Goal: Transaction & Acquisition: Purchase product/service

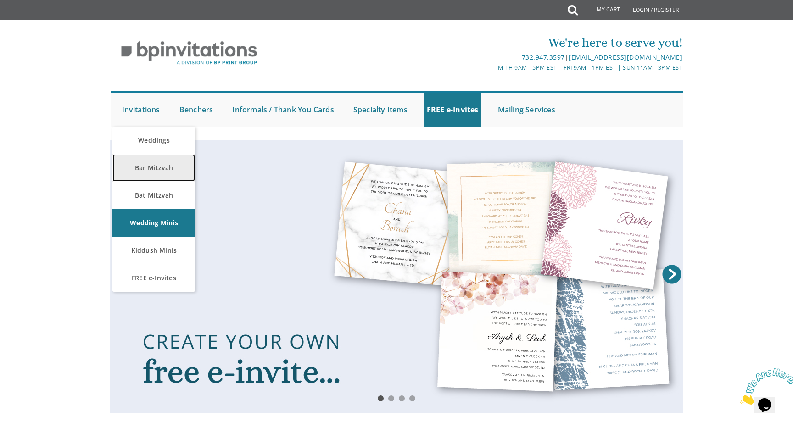
click at [162, 172] on link "Bar Mitzvah" at bounding box center [153, 168] width 83 height 28
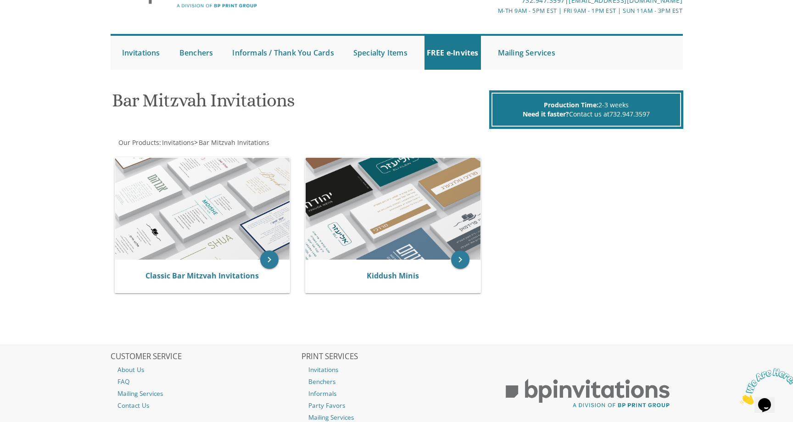
scroll to position [61, 0]
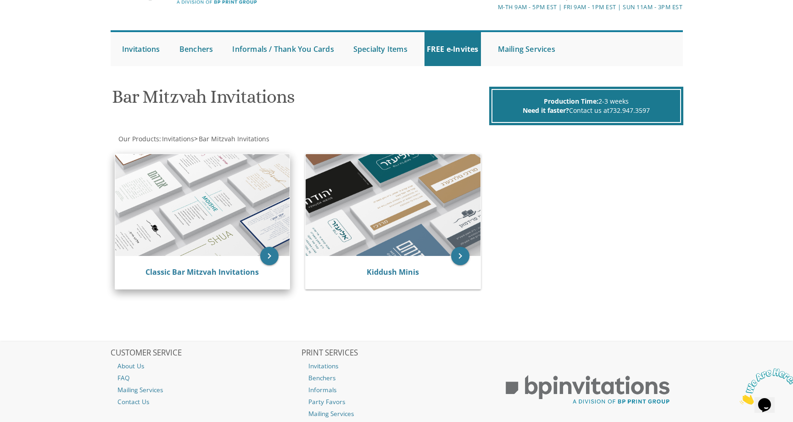
click at [252, 251] on img at bounding box center [202, 205] width 175 height 102
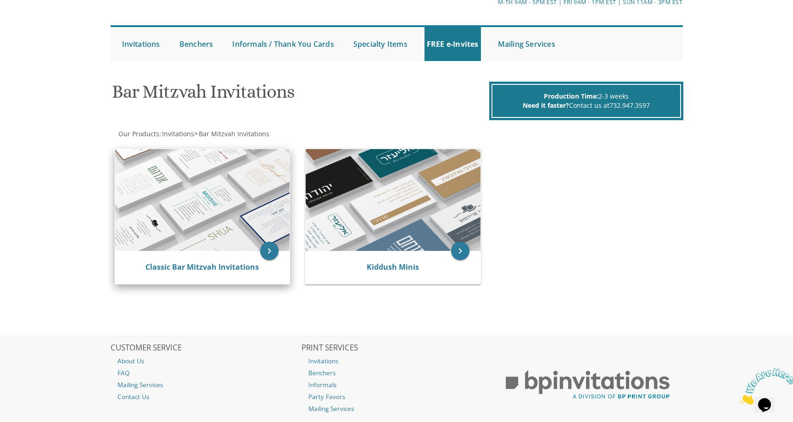
scroll to position [69, 0]
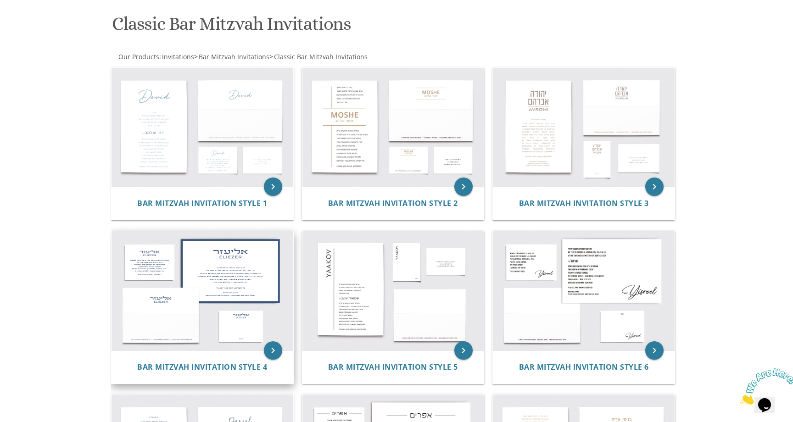
scroll to position [135, 0]
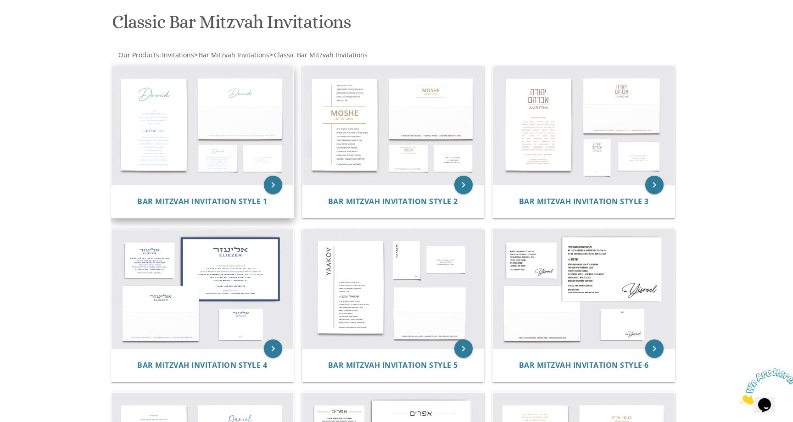
click at [263, 129] on img at bounding box center [203, 125] width 182 height 119
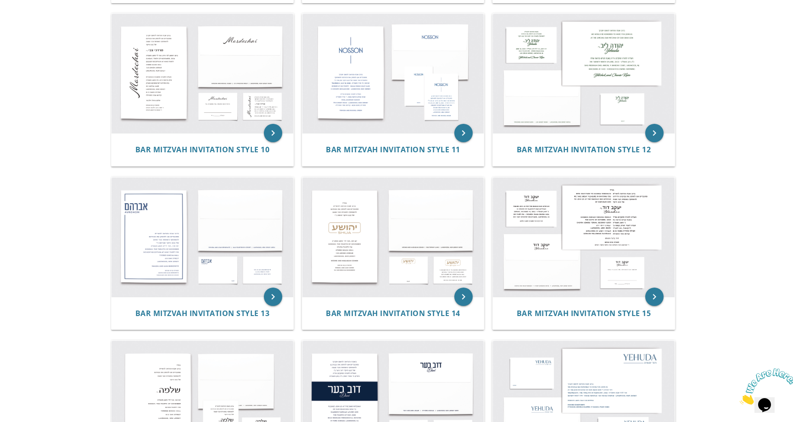
scroll to position [729, 0]
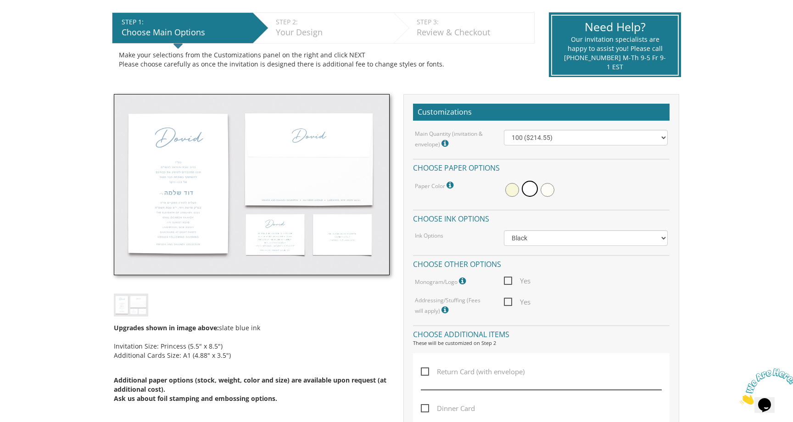
scroll to position [184, 0]
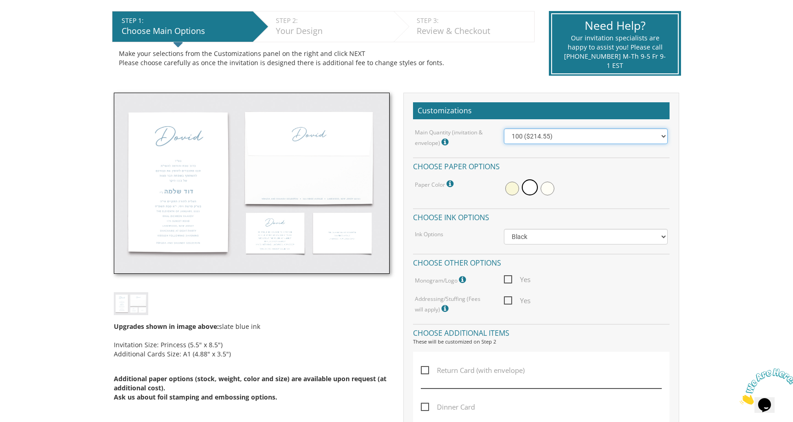
click at [531, 141] on select "100 ($214.55) 200 ($254.60) 300 ($294.25) 400 ($333.55) 500 ($373.90) 600 ($413…" at bounding box center [586, 137] width 164 height 16
select select "400"
click at [504, 129] on select "100 ($214.55) 200 ($254.60) 300 ($294.25) 400 ($333.55) 500 ($373.90) 600 ($413…" at bounding box center [586, 137] width 164 height 16
click at [445, 141] on icon at bounding box center [446, 142] width 9 height 8
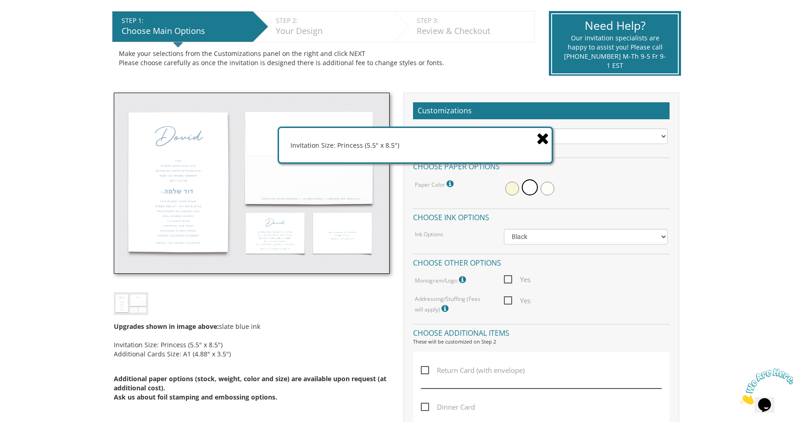
click at [545, 138] on icon at bounding box center [543, 138] width 13 height 16
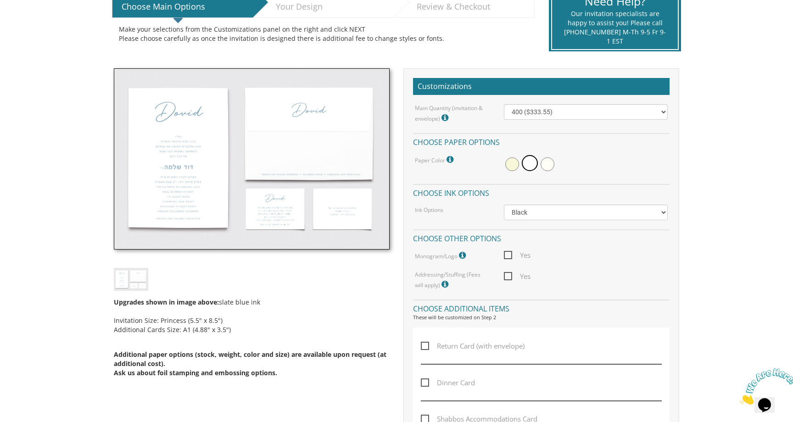
scroll to position [214, 0]
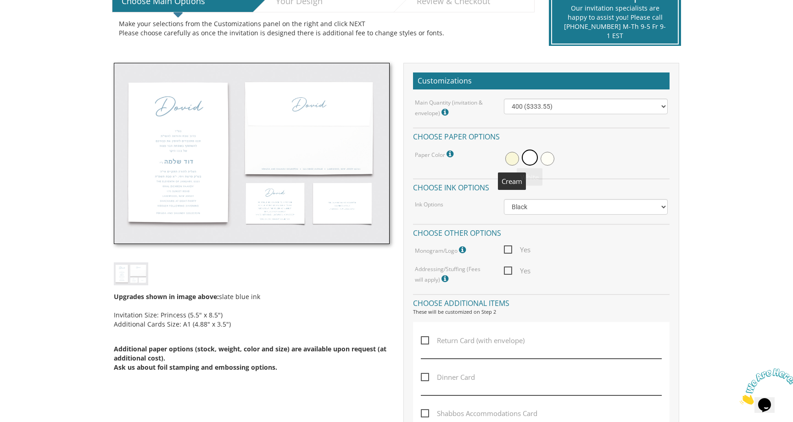
click at [514, 160] on span at bounding box center [513, 159] width 14 height 14
click at [514, 160] on span at bounding box center [514, 158] width 16 height 16
click at [534, 161] on span at bounding box center [531, 159] width 14 height 14
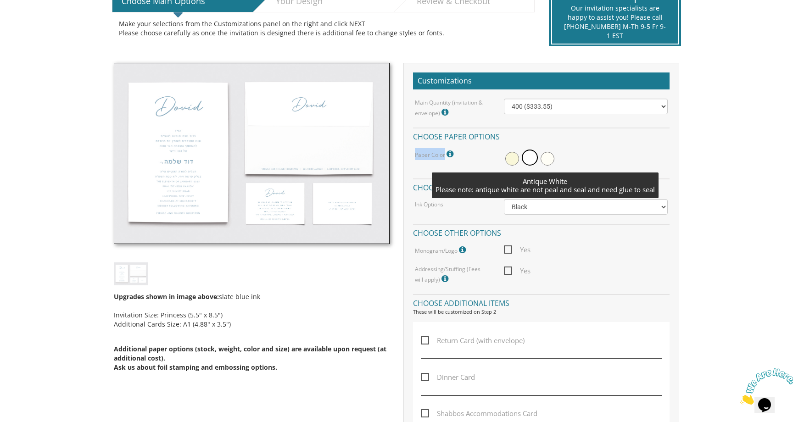
drag, startPoint x: 551, startPoint y: 159, endPoint x: 558, endPoint y: 140, distance: 20.4
click at [558, 140] on div "Main Quantity (invitation & envelope) Invitation Size: Princess (5.5" x 8.5") 1…" at bounding box center [541, 192] width 257 height 186
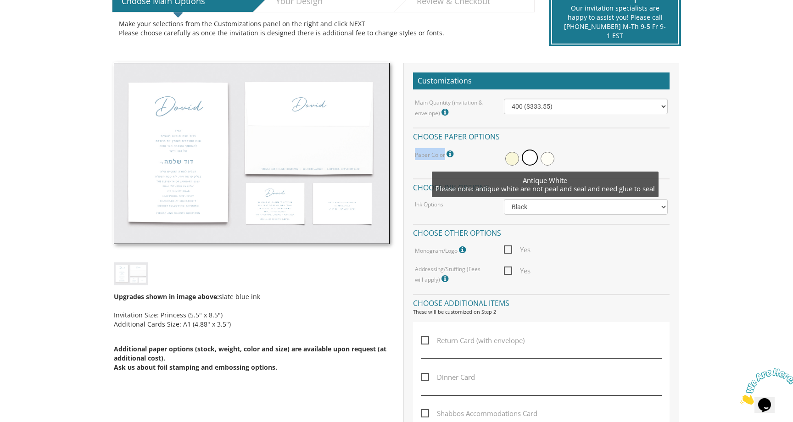
click at [551, 154] on span at bounding box center [548, 159] width 14 height 14
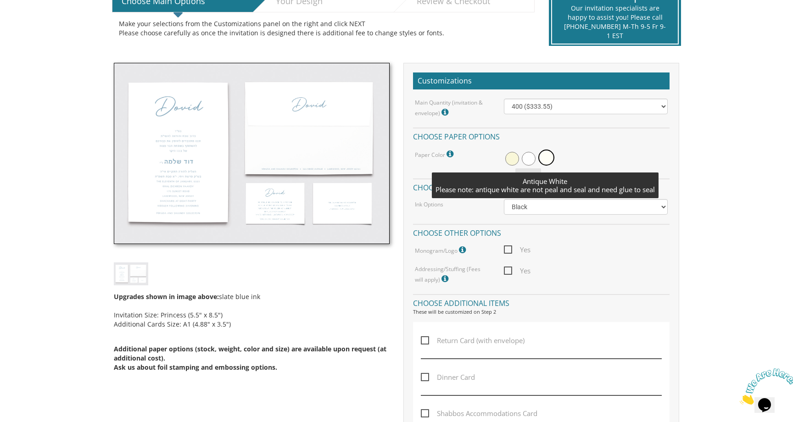
click at [532, 157] on span at bounding box center [529, 159] width 14 height 14
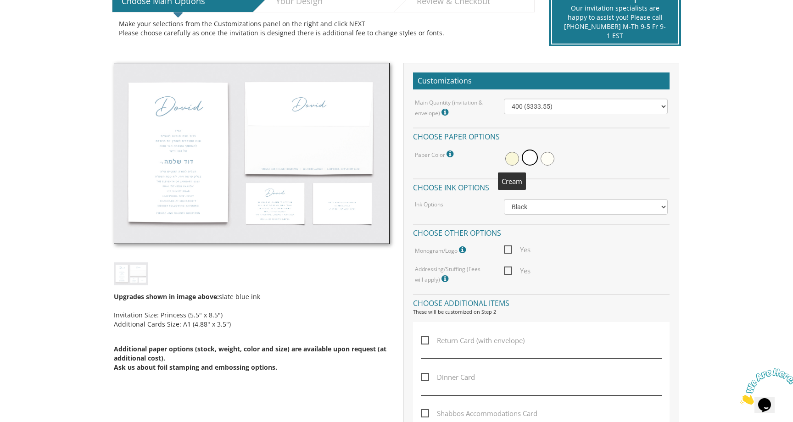
click at [512, 163] on span at bounding box center [513, 159] width 14 height 14
click at [528, 104] on select "100 ($214.55) 200 ($254.60) 300 ($294.25) 400 ($333.55) 500 ($373.90) 600 ($413…" at bounding box center [586, 107] width 164 height 16
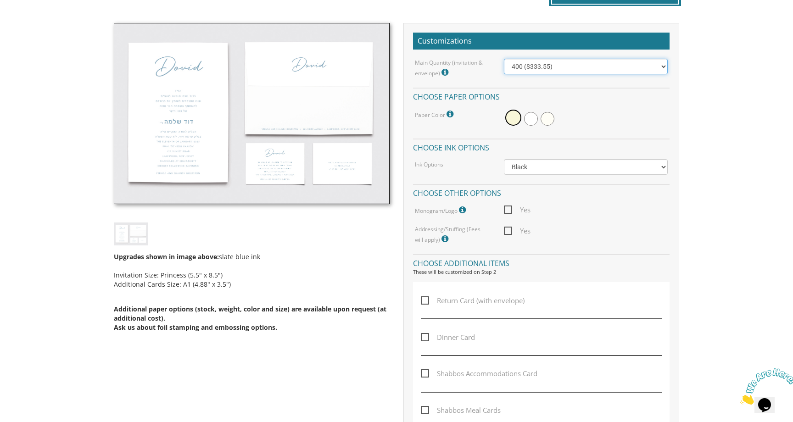
scroll to position [255, 0]
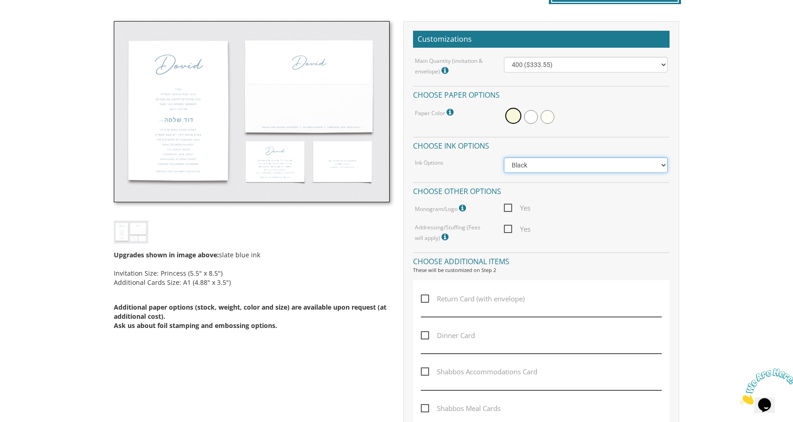
click at [524, 170] on select "Black Colored Ink ($65.00) Black + One Color ($100.00) Two Colors ($165.00)" at bounding box center [586, 165] width 164 height 16
select select "Black + One Color"
click at [504, 157] on select "Black Colored Ink ($65.00) Black + One Color ($100.00) Two Colors ($165.00)" at bounding box center [586, 165] width 164 height 16
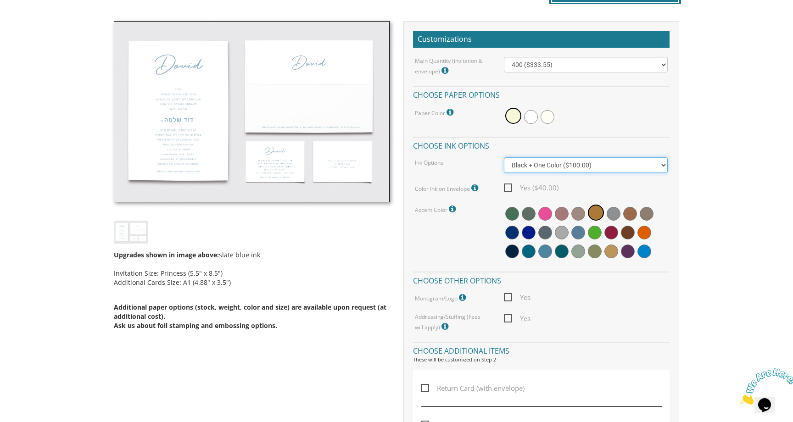
click at [536, 165] on select "Black Colored Ink ($65.00) Black + One Color ($100.00) Two Colors ($165.00)" at bounding box center [586, 165] width 164 height 16
click at [609, 234] on span at bounding box center [612, 233] width 14 height 14
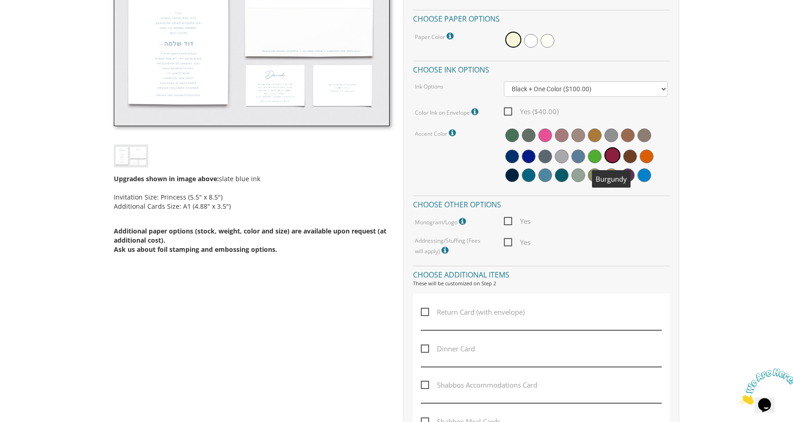
scroll to position [332, 0]
click at [519, 225] on span "Yes" at bounding box center [517, 220] width 27 height 11
click at [510, 223] on input "Yes" at bounding box center [507, 220] width 6 height 6
checkbox input "true"
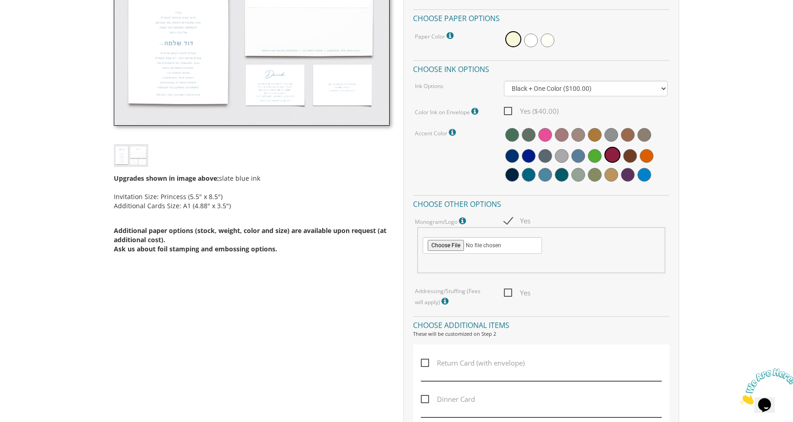
click at [464, 218] on icon at bounding box center [463, 221] width 9 height 8
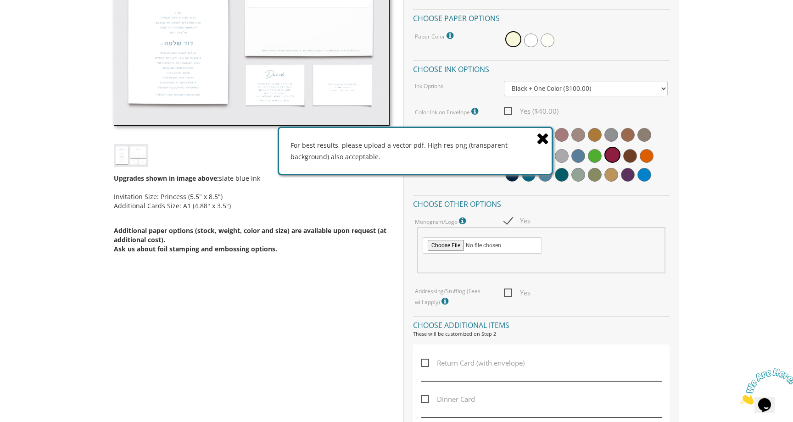
click at [540, 138] on icon at bounding box center [543, 138] width 13 height 16
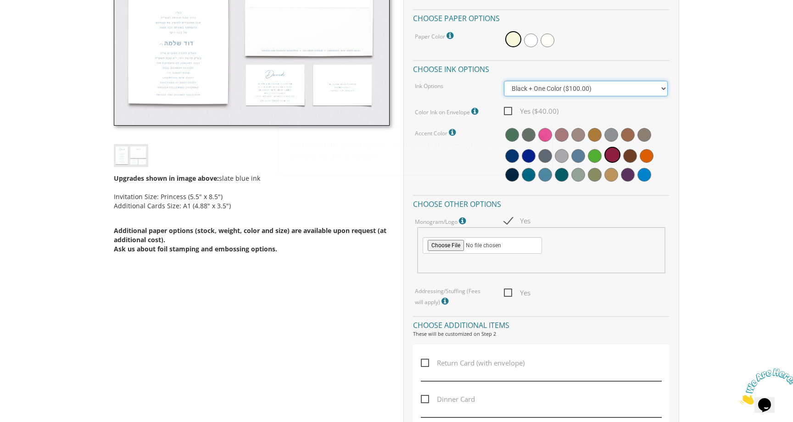
click at [565, 85] on select "Black Colored Ink ($65.00) Black + One Color ($100.00) Two Colors ($165.00)" at bounding box center [586, 89] width 164 height 16
select select "Black"
click at [504, 81] on select "Black Colored Ink ($65.00) Black + One Color ($100.00) Two Colors ($165.00)" at bounding box center [586, 89] width 164 height 16
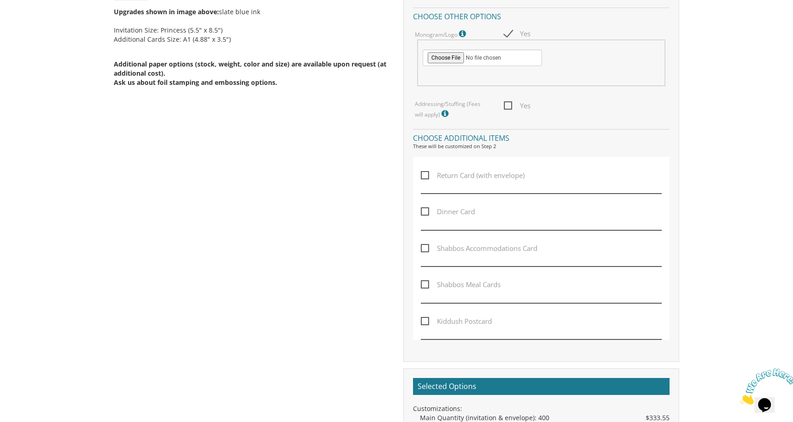
scroll to position [524, 0]
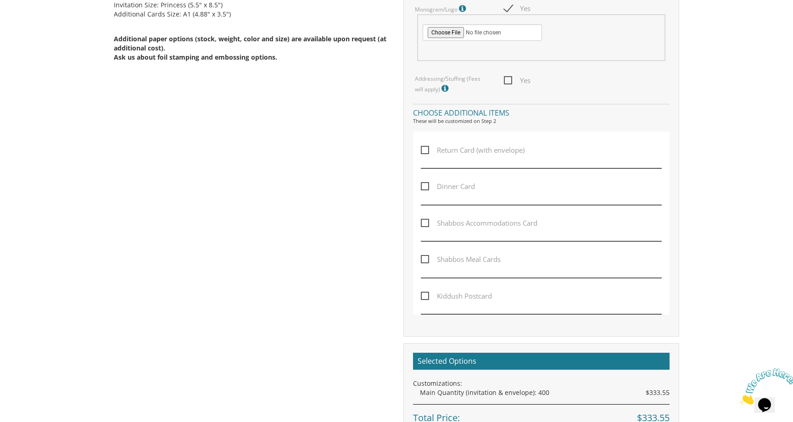
click at [428, 189] on span "Dinner Card" at bounding box center [448, 186] width 54 height 11
click at [427, 189] on input "Dinner Card" at bounding box center [424, 186] width 6 height 6
checkbox input "true"
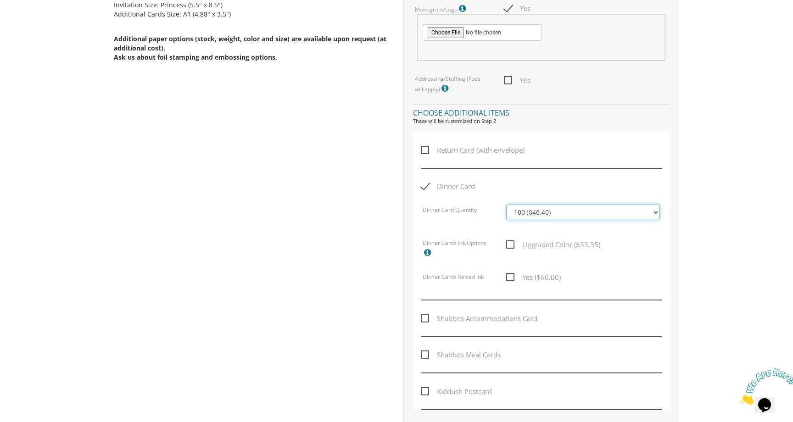
click at [539, 214] on select "100 ($46.40) 200 ($55.20) 300 ($61.85) 400 ($70.60) 500 ($77.20) 600 ($85.95) 7…" at bounding box center [583, 213] width 154 height 16
click at [566, 214] on select "100 ($46.40) 200 ($55.20) 300 ($61.85) 400 ($70.60) 500 ($77.20) 600 ($85.95) 7…" at bounding box center [583, 213] width 154 height 16
select select "200"
click at [506, 205] on select "100 ($46.40) 200 ($55.20) 300 ($61.85) 400 ($70.60) 500 ($77.20) 600 ($85.95) 7…" at bounding box center [583, 213] width 154 height 16
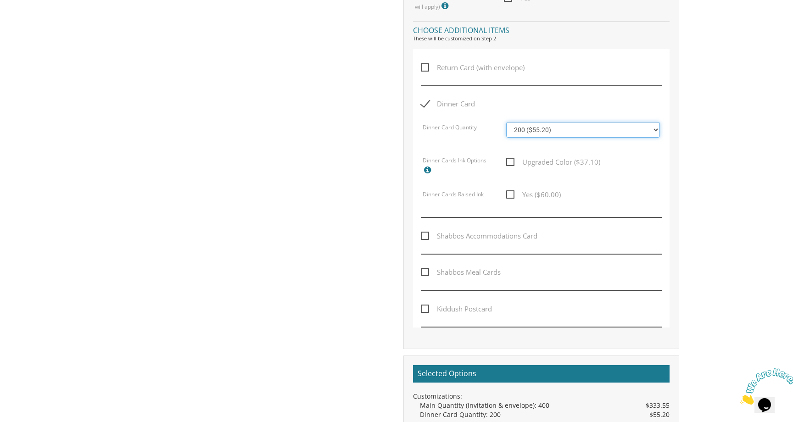
scroll to position [474, 0]
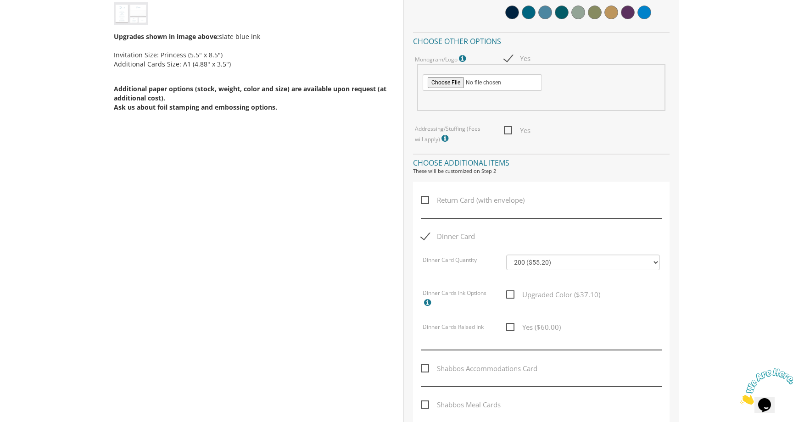
click at [466, 58] on icon at bounding box center [463, 59] width 9 height 8
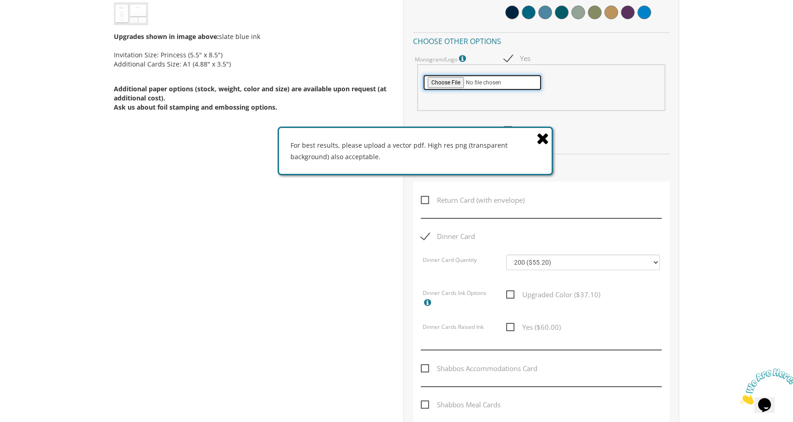
click at [447, 83] on input "file" at bounding box center [482, 82] width 119 height 17
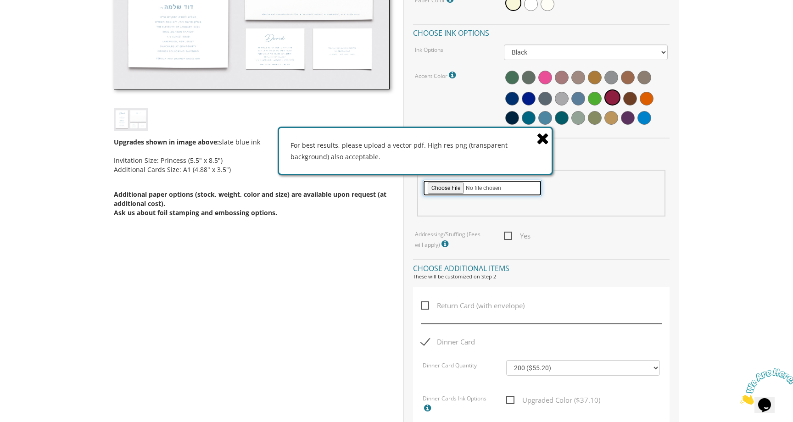
scroll to position [392, 0]
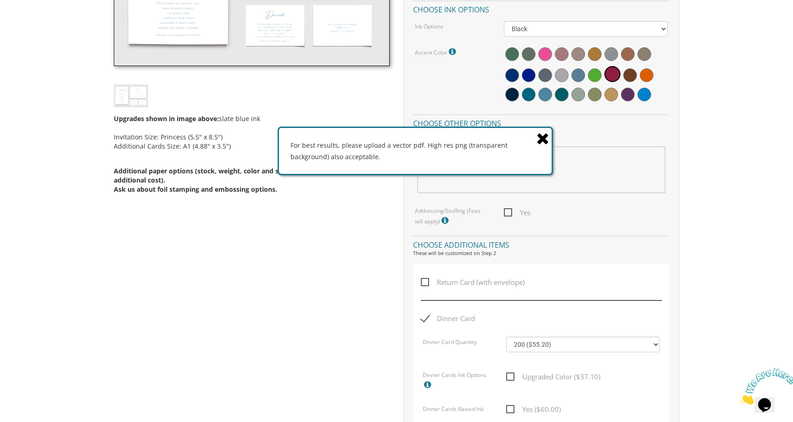
click at [544, 137] on icon at bounding box center [543, 138] width 13 height 16
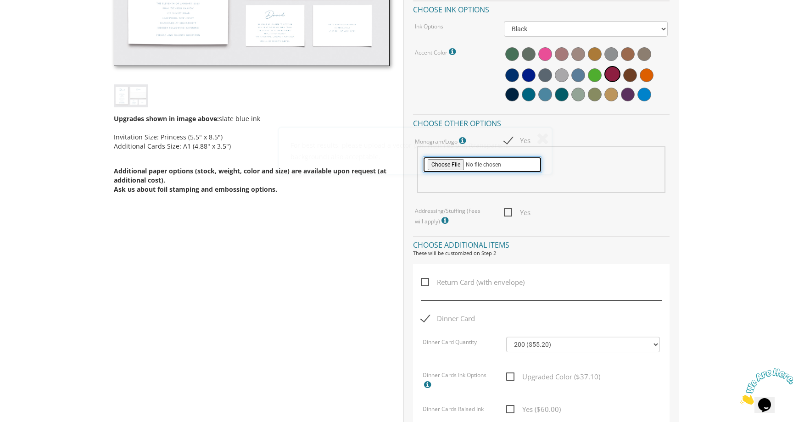
click at [450, 165] on input "file" at bounding box center [482, 165] width 119 height 17
type input "C:\fakepath\ALG_Logo_fin_703e3c.png"
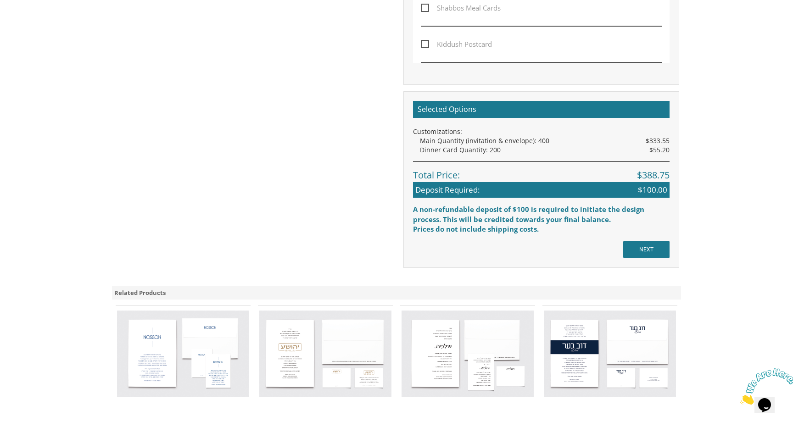
scroll to position [949, 0]
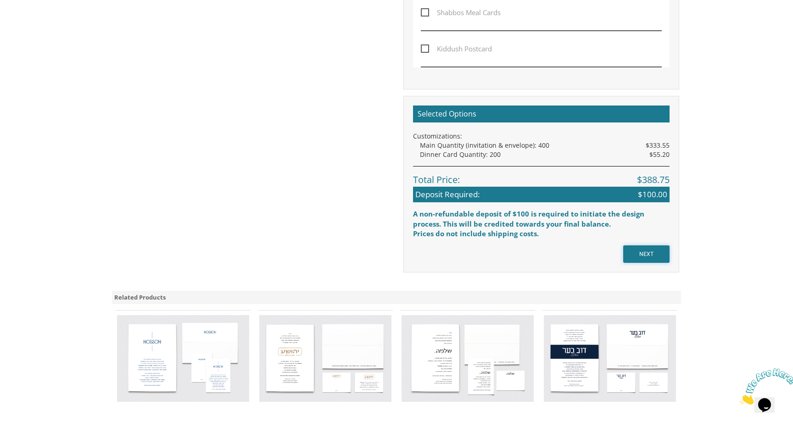
click at [636, 251] on input "NEXT" at bounding box center [647, 254] width 46 height 17
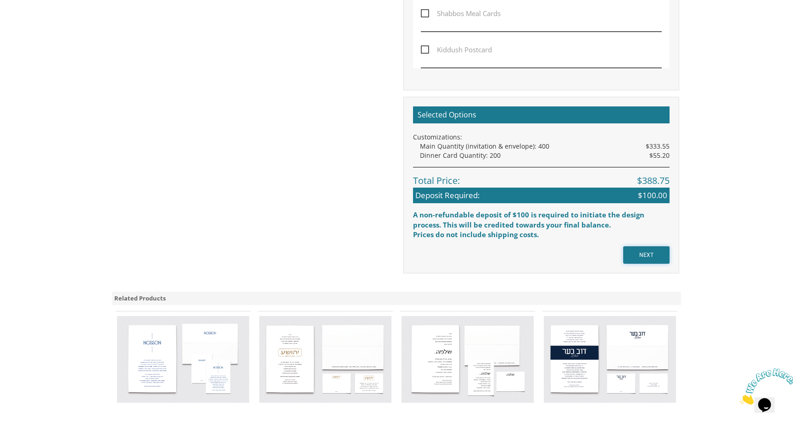
scroll to position [970, 0]
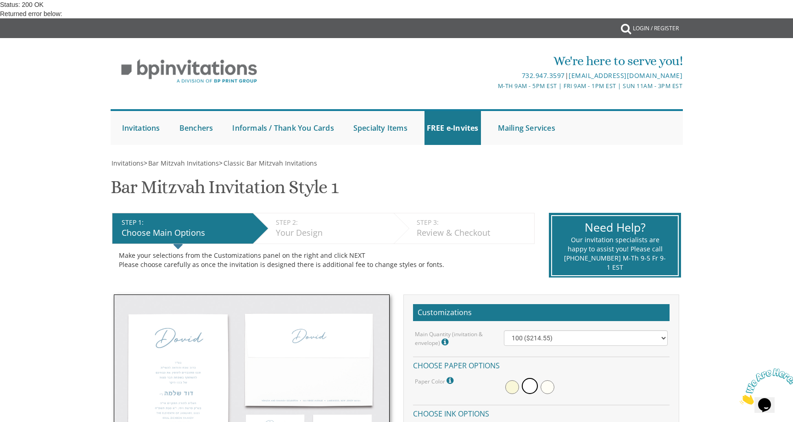
scroll to position [286, 0]
click at [562, 331] on select "100 ($214.55) 200 ($254.60) 300 ($294.25) 400 ($333.55) 500 ($373.90) 600 ($413…" at bounding box center [586, 339] width 164 height 16
select select "400"
click at [504, 331] on select "100 ($214.55) 200 ($254.60) 300 ($294.25) 400 ($333.55) 500 ($373.90) 600 ($413…" at bounding box center [586, 339] width 164 height 16
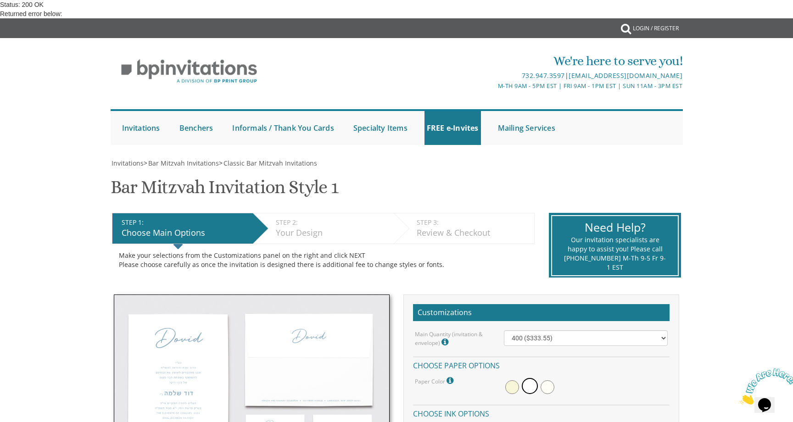
checkbox input "true"
type input "C:\fakepath\ALG_Logo_fin_703e3c.png"
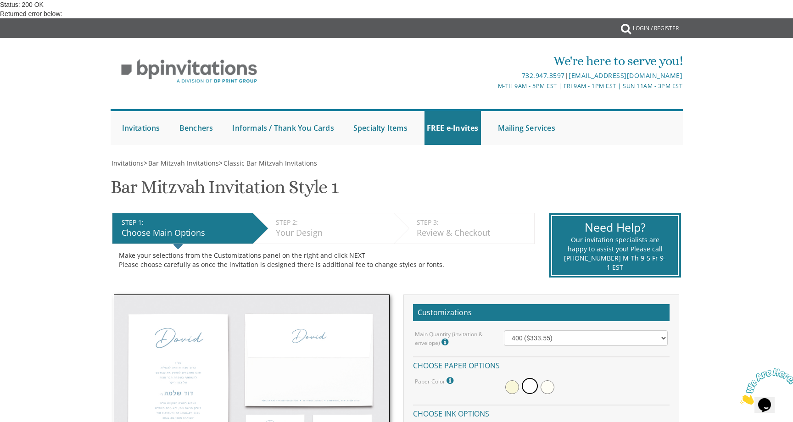
scroll to position [524, 0]
checkbox input "true"
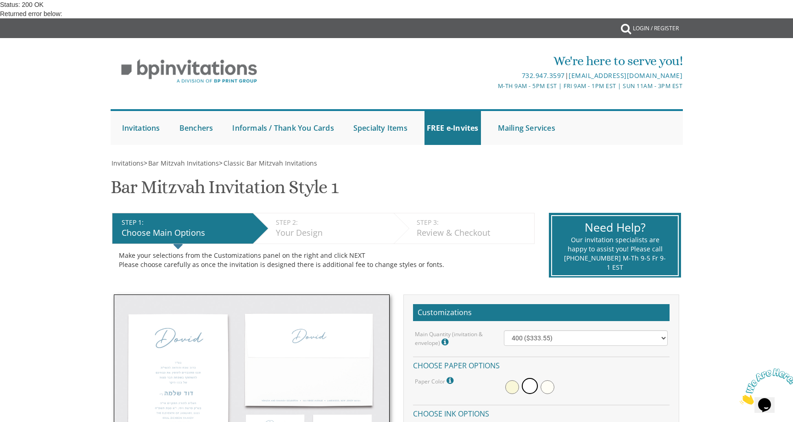
select select "200"
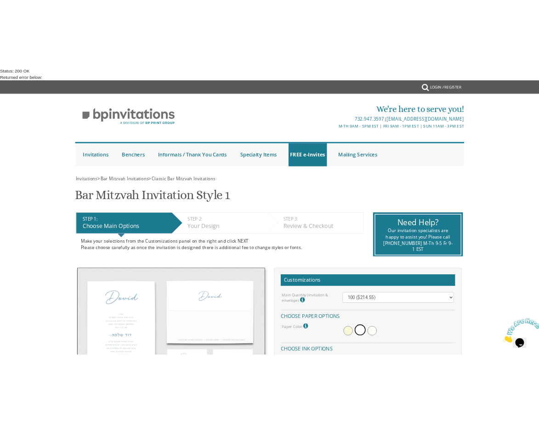
scroll to position [720, 0]
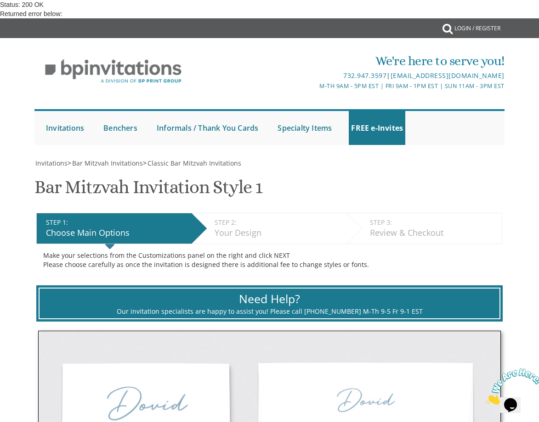
select select "400"
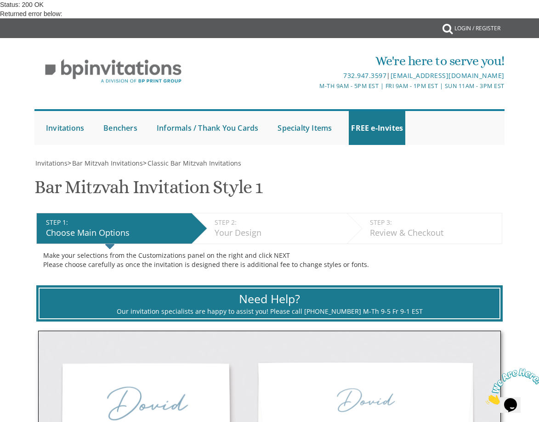
checkbox input "true"
type input "C:\fakepath\ALG_Logo_fin_703e3c.png"
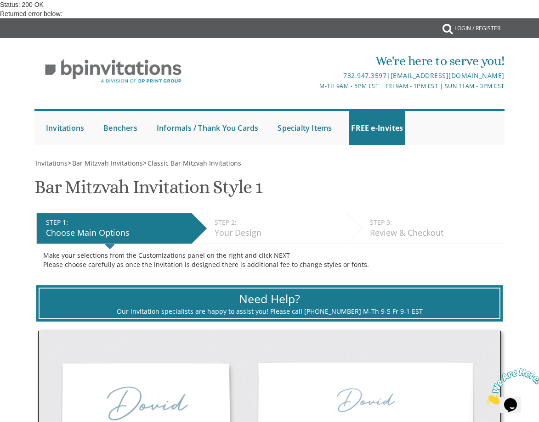
checkbox input "true"
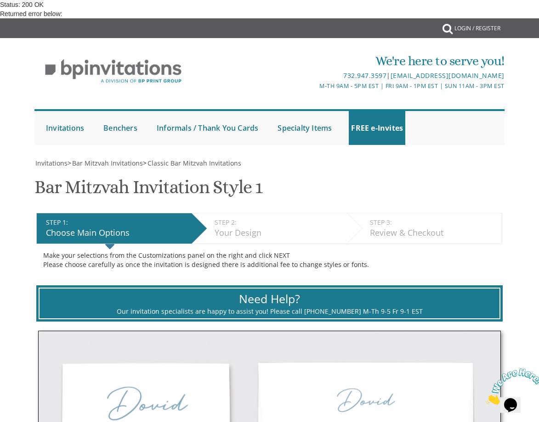
select select "200"
click at [465, 28] on link "Login / Register" at bounding box center [477, 28] width 55 height 20
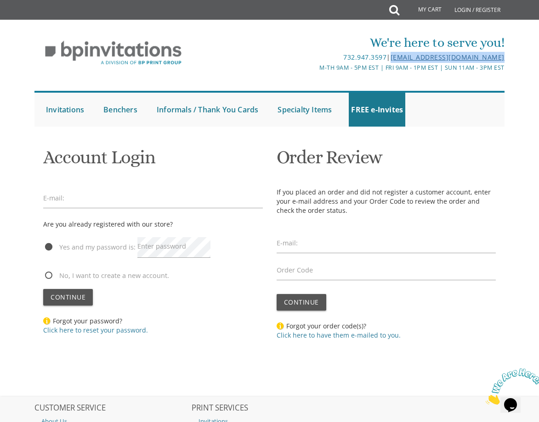
drag, startPoint x: 509, startPoint y: 53, endPoint x: 388, endPoint y: 60, distance: 120.5
click at [388, 60] on div "We're here to serve you! 732.947.3597 | [EMAIL_ADDRESS][DOMAIN_NAME] M-Th 9am -…" at bounding box center [269, 80] width 485 height 102
copy link "[EMAIL_ADDRESS][DOMAIN_NAME]"
drag, startPoint x: 518, startPoint y: 58, endPoint x: 389, endPoint y: 61, distance: 129.5
click at [388, 61] on div "We're here to serve you! 732.947.3597 | [EMAIL_ADDRESS][DOMAIN_NAME] M-Th 9am -…" at bounding box center [269, 77] width 539 height 107
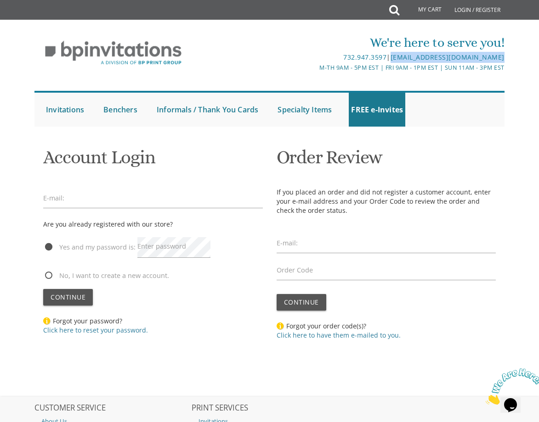
copy link "[EMAIL_ADDRESS][DOMAIN_NAME]"
